Goal: Obtain resource: Download file/media

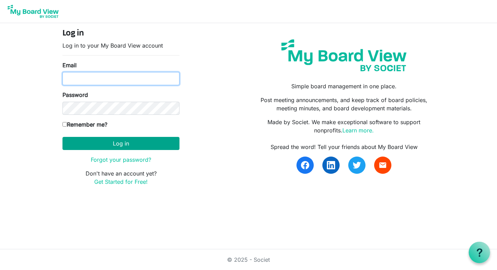
type input "[EMAIL_ADDRESS][DOMAIN_NAME]"
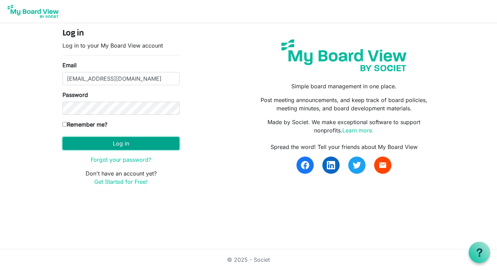
click at [118, 143] on button "Log in" at bounding box center [120, 143] width 117 height 13
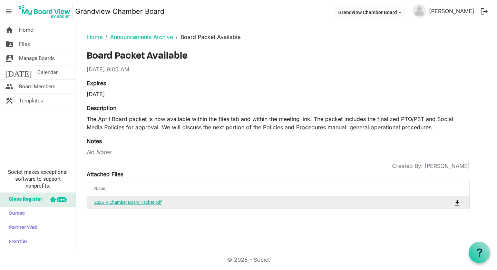
click at [138, 203] on link "2025_4 Chamber Board Packet.pdf" at bounding box center [128, 202] width 68 height 5
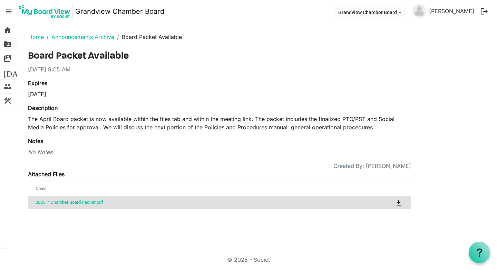
click at [10, 41] on span "folder_shared" at bounding box center [7, 44] width 8 height 14
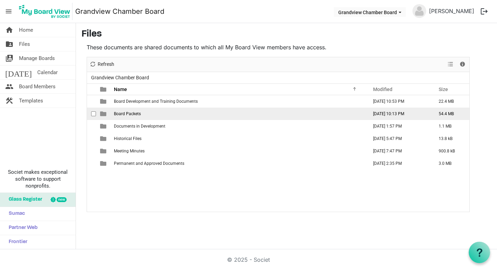
click at [121, 115] on span "Board Packets" at bounding box center [127, 113] width 27 height 5
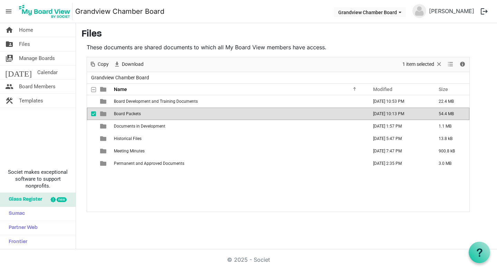
click at [121, 115] on span "Board Packets" at bounding box center [127, 113] width 27 height 5
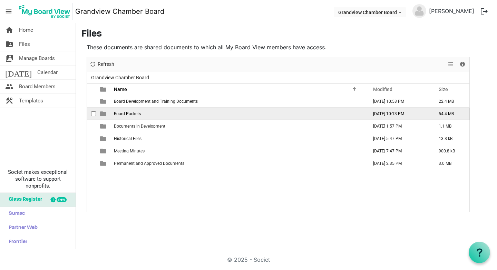
click at [121, 115] on span "Board Packets" at bounding box center [127, 113] width 27 height 5
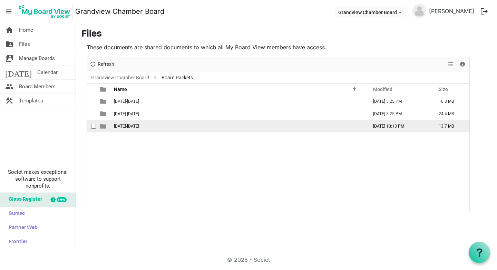
click at [137, 127] on td "2024-2025" at bounding box center [239, 126] width 254 height 12
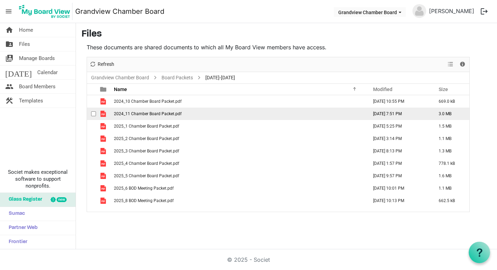
click at [168, 114] on span "2024_11 Chamber Board Packet.pdf" at bounding box center [148, 113] width 68 height 5
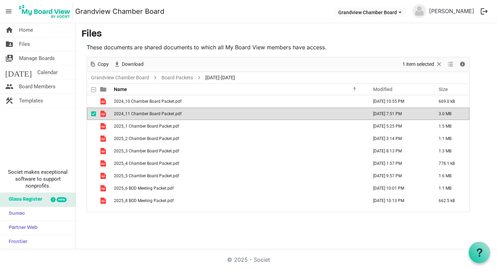
click at [168, 114] on span "2024_11 Chamber Board Packet.pdf" at bounding box center [148, 113] width 68 height 5
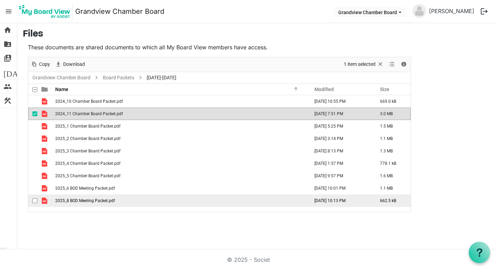
click at [100, 203] on td "2025_8 BOD Meeting Packet.pdf" at bounding box center [180, 201] width 254 height 12
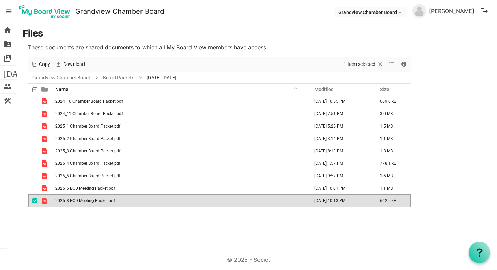
click at [100, 203] on td "2025_8 BOD Meeting Packet.pdf" at bounding box center [180, 201] width 254 height 12
